Goal: Check status: Check status

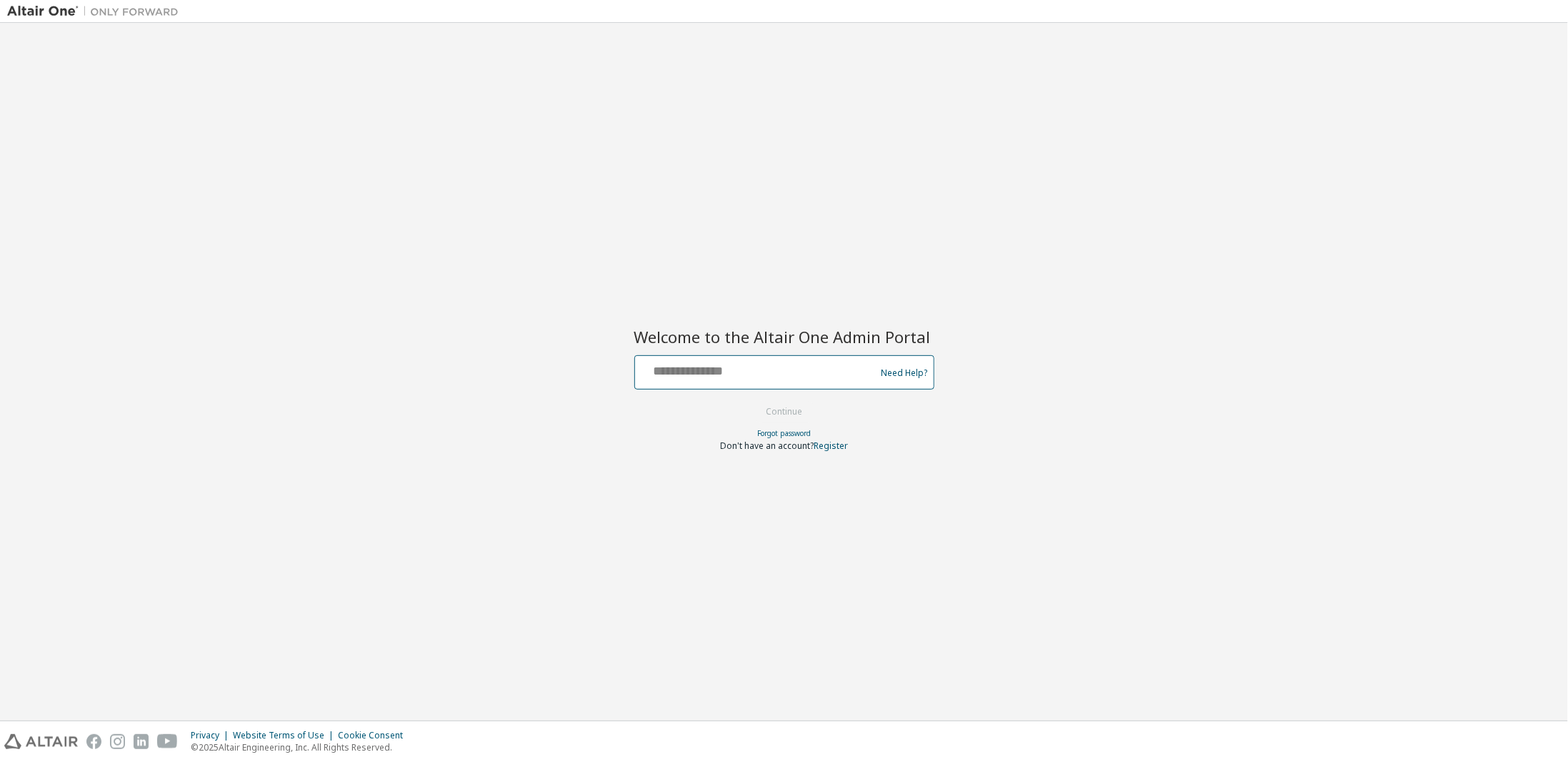
click at [692, 374] on body "Welcome to the Altair One Admin Portal Need Help? Please make sure that you pro…" at bounding box center [784, 381] width 1568 height 762
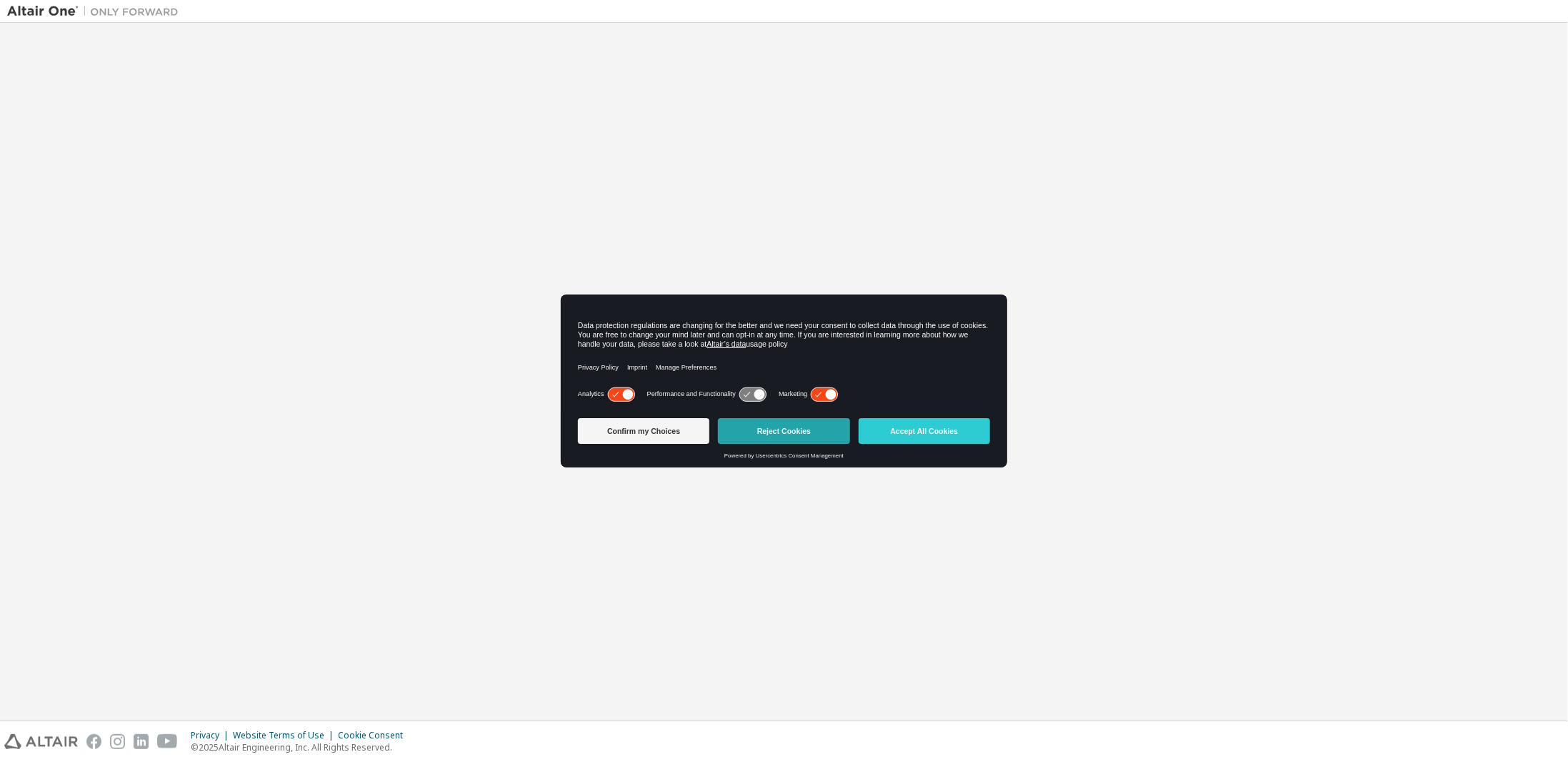
click at [809, 435] on button "Reject Cookies" at bounding box center [783, 431] width 131 height 25
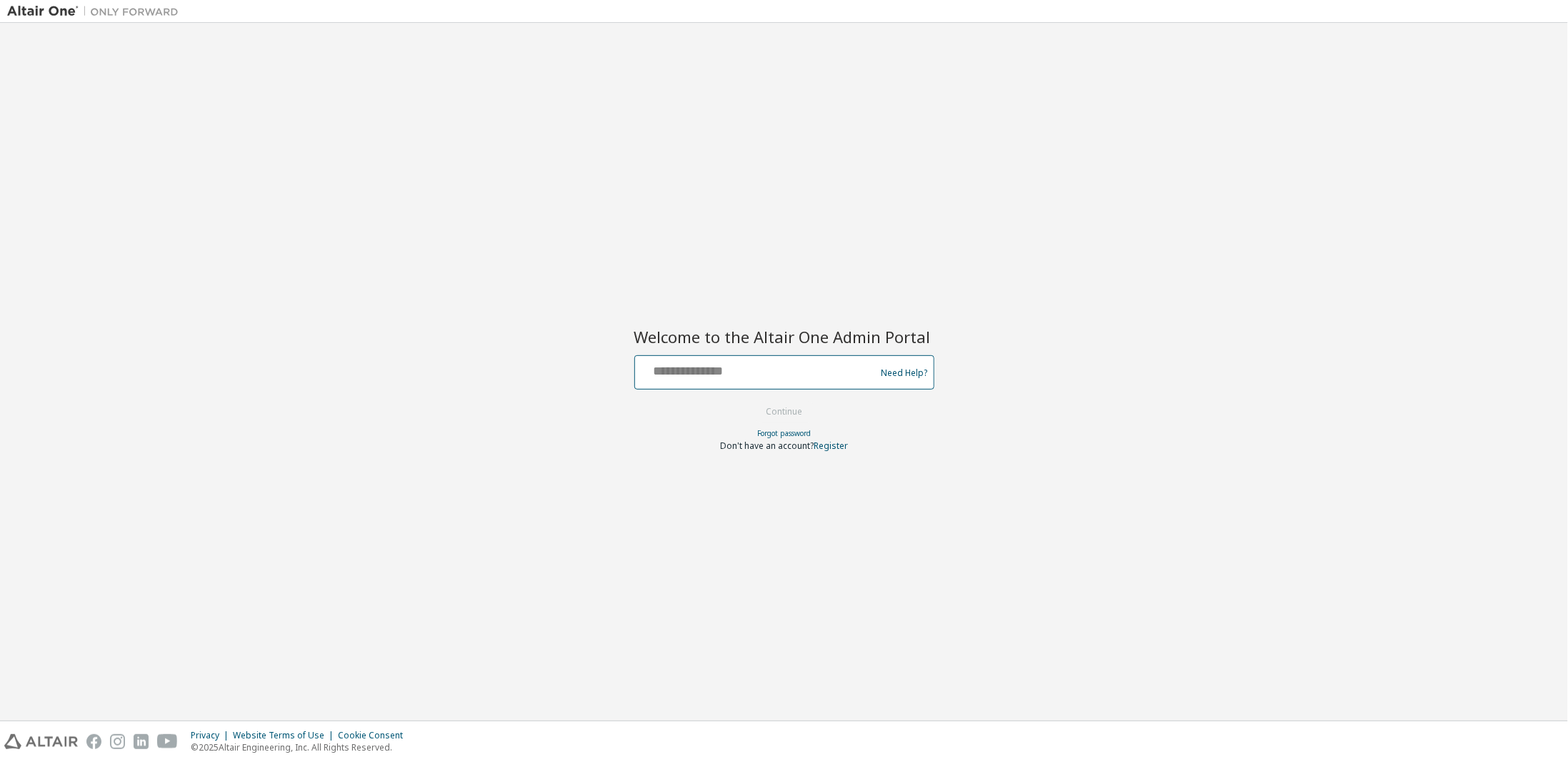
click at [743, 361] on input "text" at bounding box center [758, 369] width 234 height 21
type input "**********"
click at [774, 408] on button "Continue" at bounding box center [783, 411] width 67 height 22
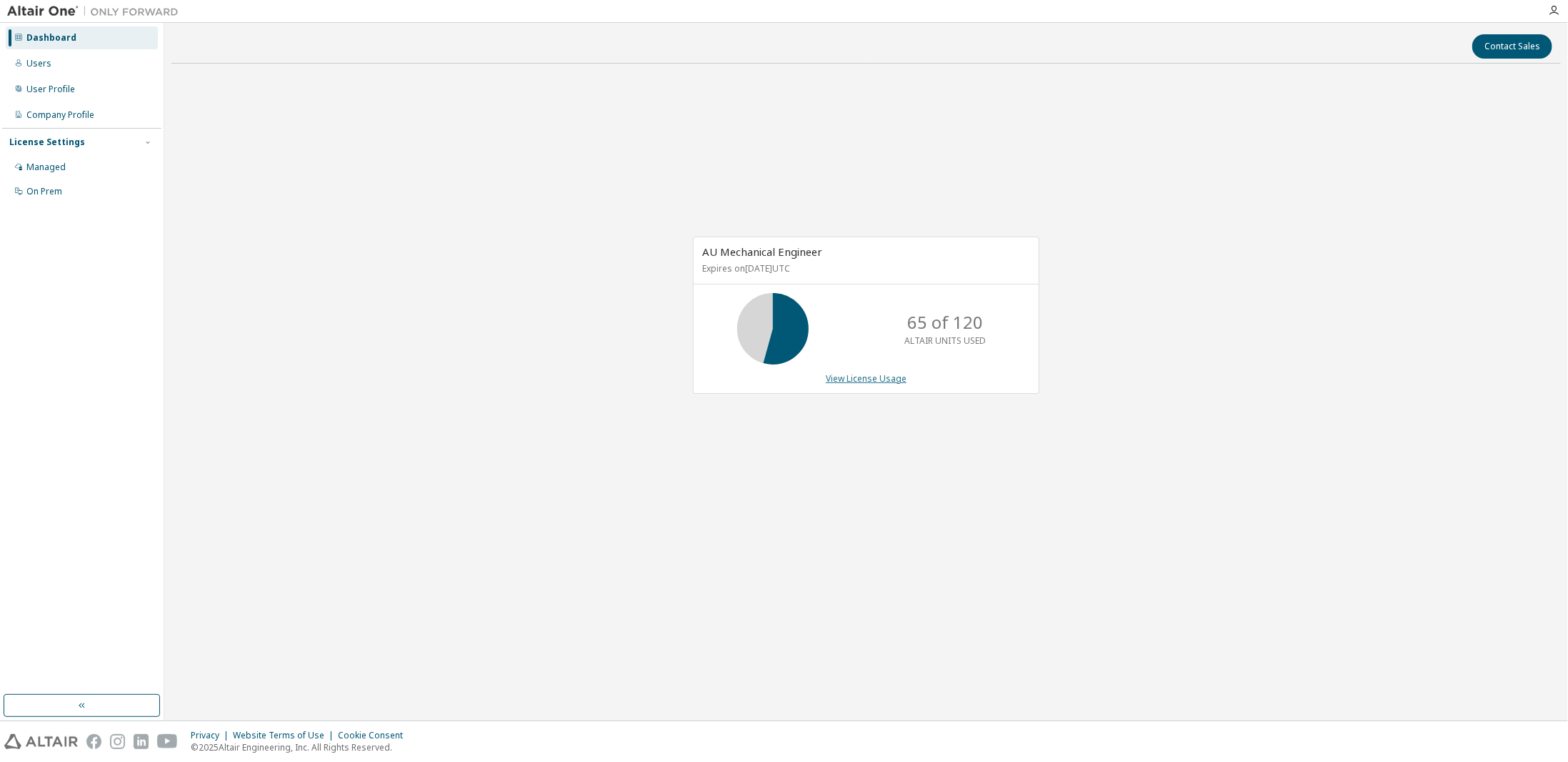
click at [884, 382] on link "View License Usage" at bounding box center [866, 378] width 81 height 12
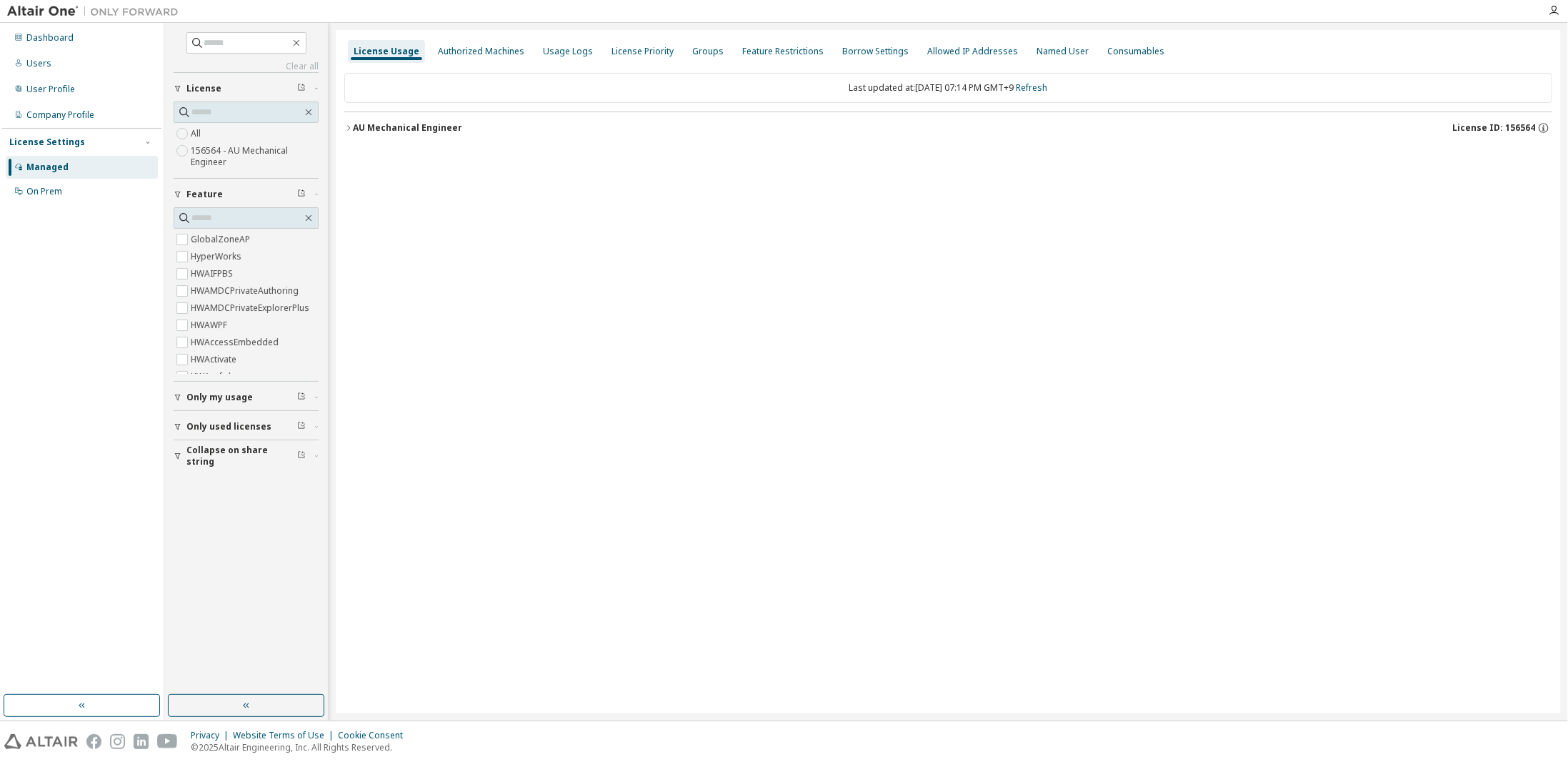
click at [217, 424] on span "Only used licenses" at bounding box center [228, 426] width 85 height 11
click at [350, 127] on icon "button" at bounding box center [348, 127] width 8 height 8
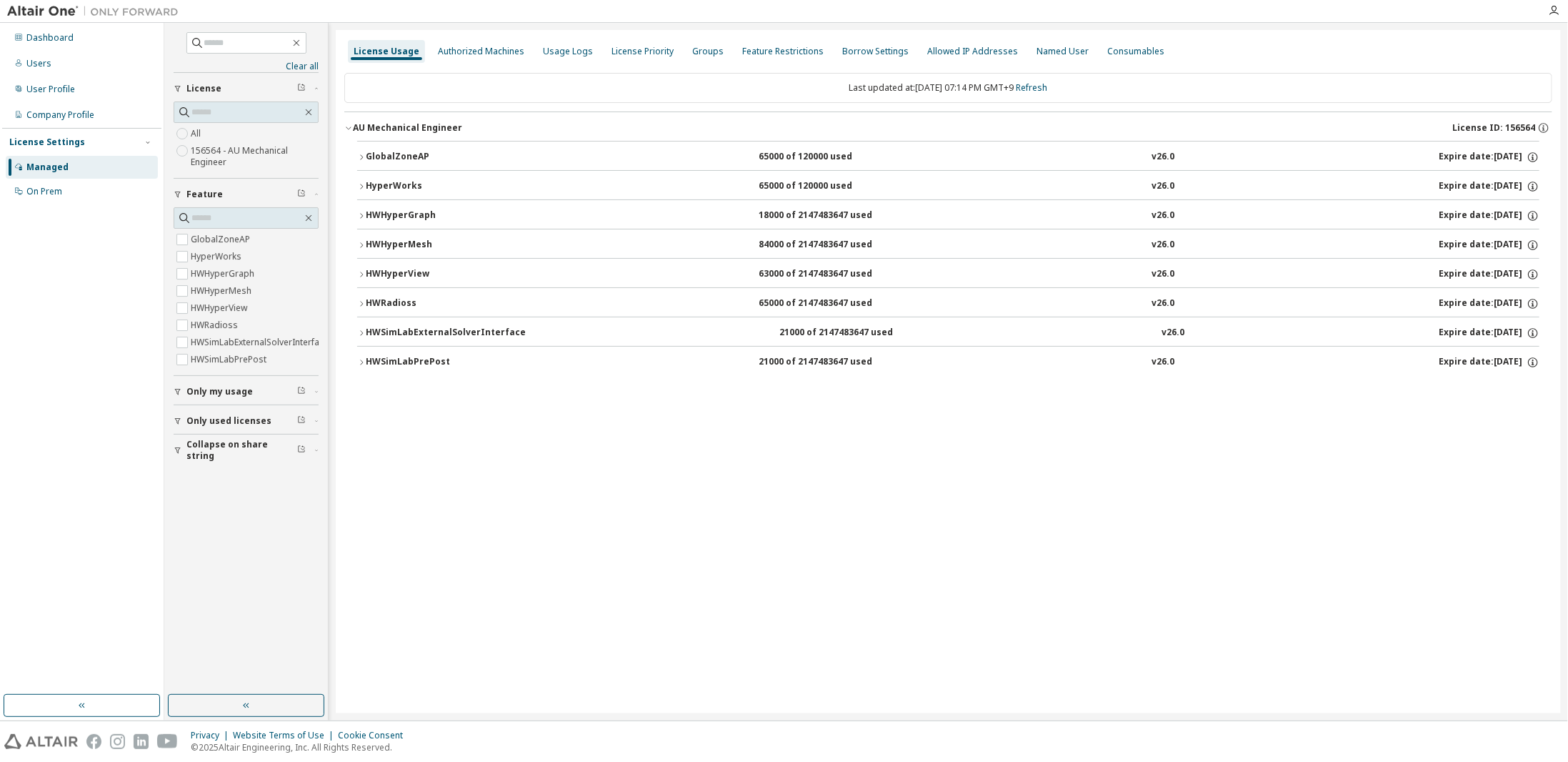
click at [362, 178] on button "HyperWorks 65000 of 120000 used v26.0 Expire date: 2026-01-01" at bounding box center [948, 187] width 1182 height 31
